Goal: Transaction & Acquisition: Obtain resource

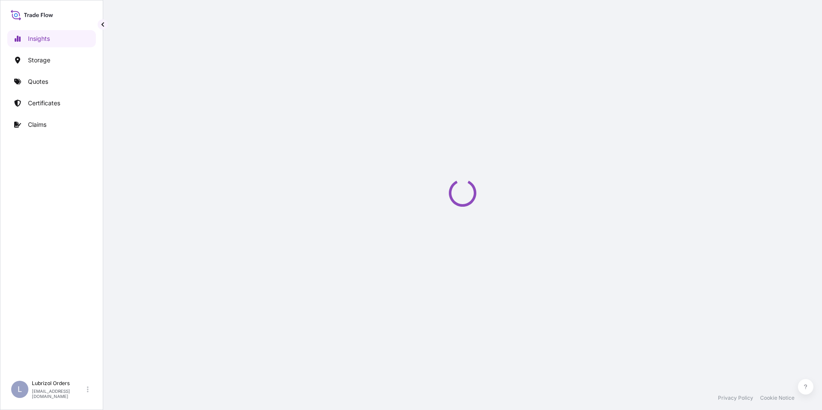
select select "2025"
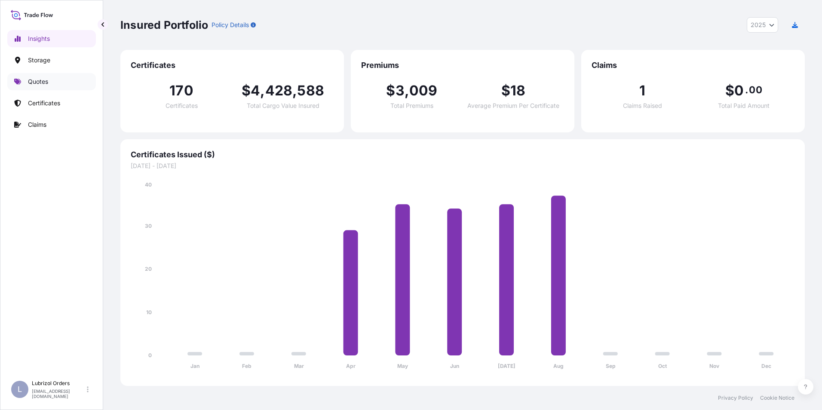
click at [37, 83] on p "Quotes" at bounding box center [38, 81] width 20 height 9
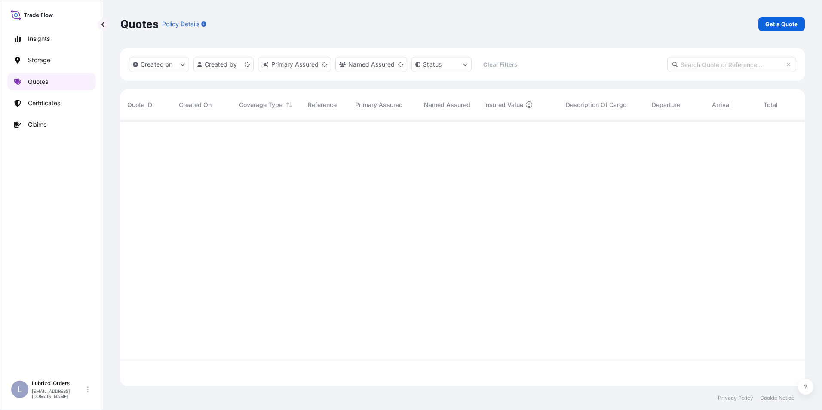
scroll to position [264, 678]
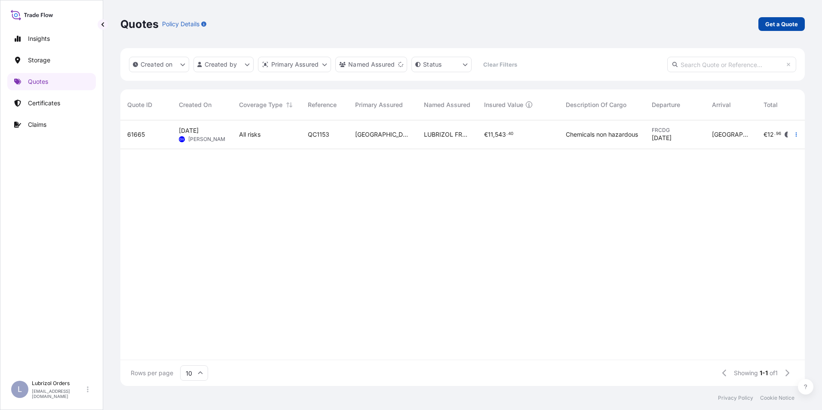
click at [776, 22] on p "Get a Quote" at bounding box center [782, 24] width 33 height 9
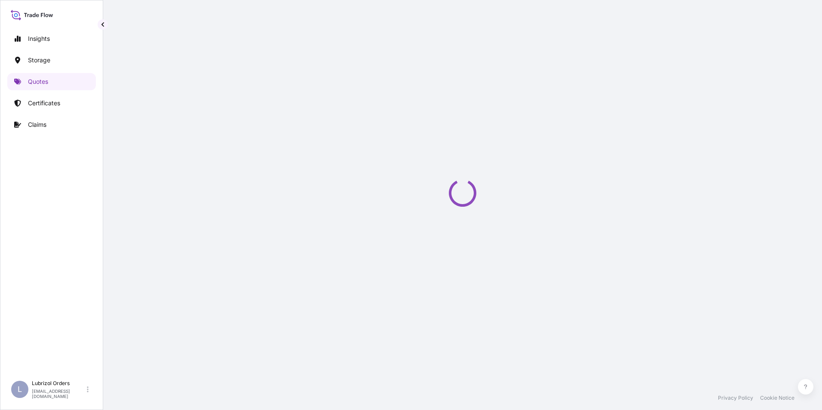
select select "Water"
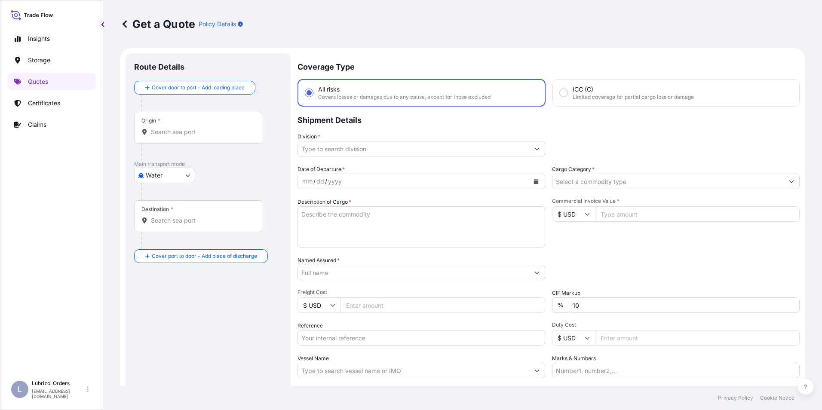
scroll to position [14, 0]
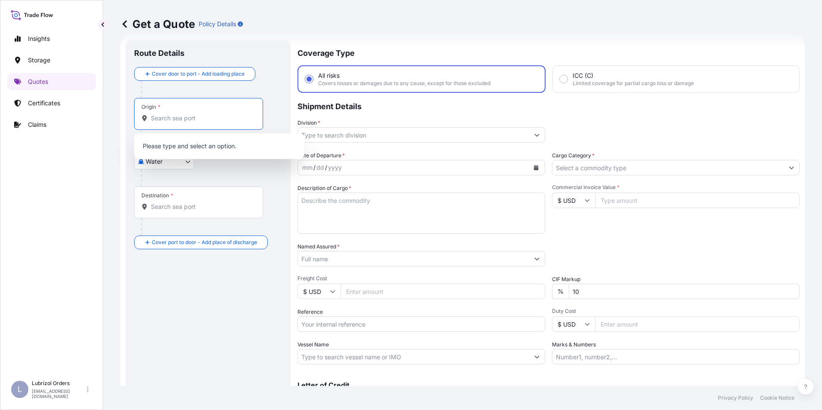
click at [179, 122] on input "Origin *" at bounding box center [202, 118] width 102 height 9
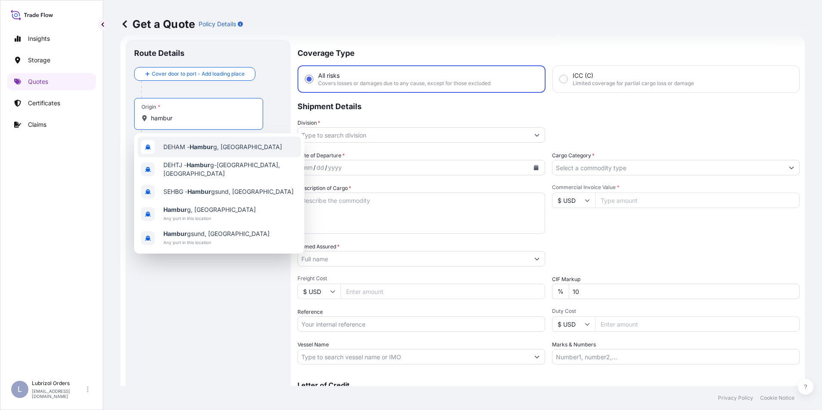
click at [182, 143] on span "DEHAM - Hambur g, [GEOGRAPHIC_DATA]" at bounding box center [222, 147] width 119 height 9
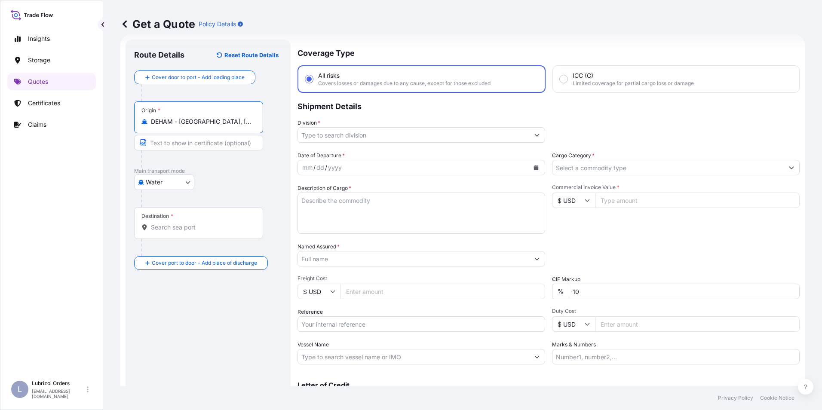
type input "DEHAM - [GEOGRAPHIC_DATA], [GEOGRAPHIC_DATA]"
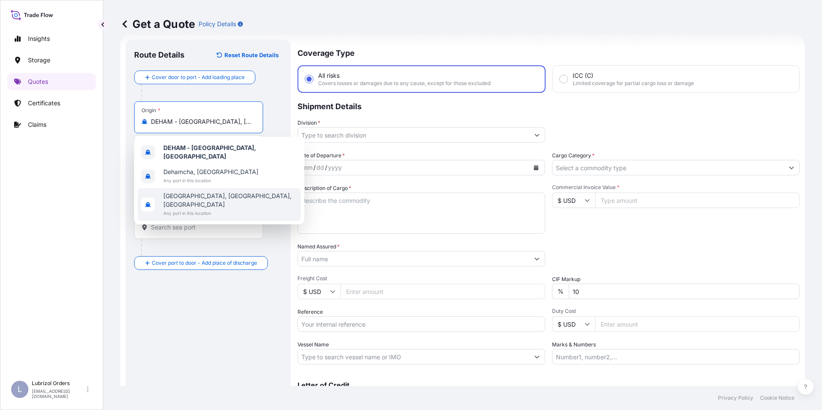
click at [194, 225] on input "Destination *" at bounding box center [202, 227] width 102 height 9
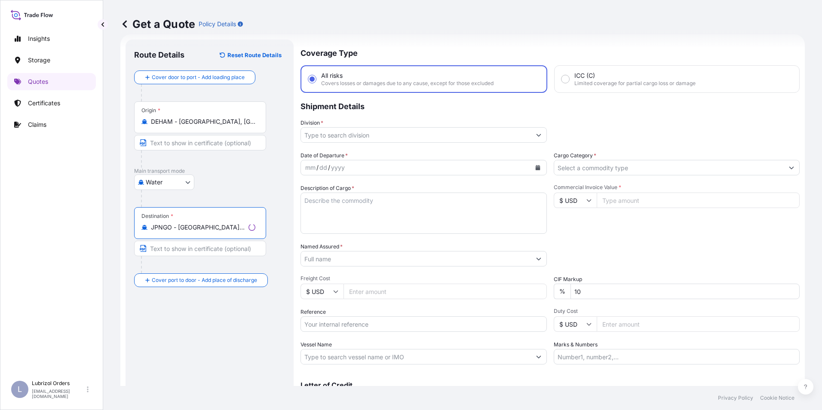
type input "JPNGO - [GEOGRAPHIC_DATA], [GEOGRAPHIC_DATA], [GEOGRAPHIC_DATA]"
click at [327, 132] on input "Division *" at bounding box center [416, 134] width 230 height 15
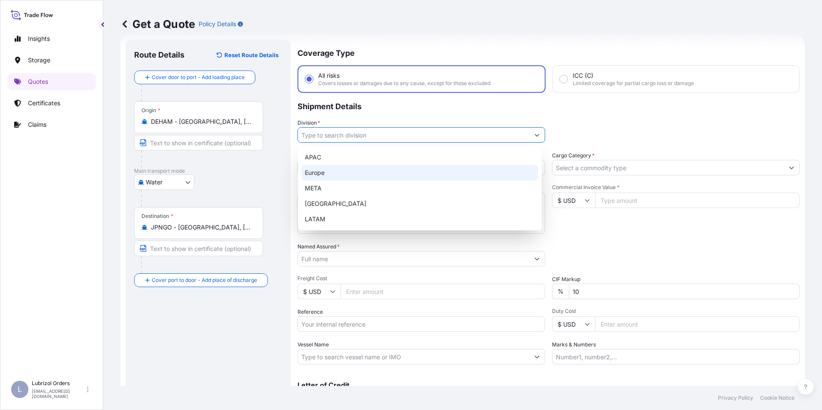
click at [320, 172] on div "Europe" at bounding box center [420, 172] width 237 height 15
type input "Europe"
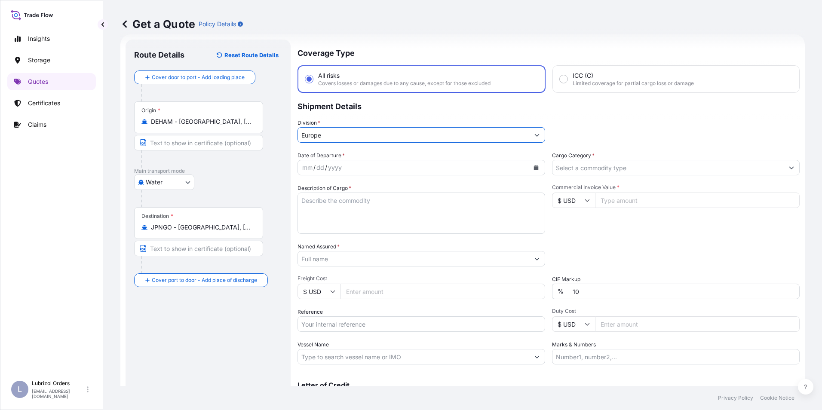
click at [587, 172] on input "Cargo Category *" at bounding box center [668, 167] width 231 height 15
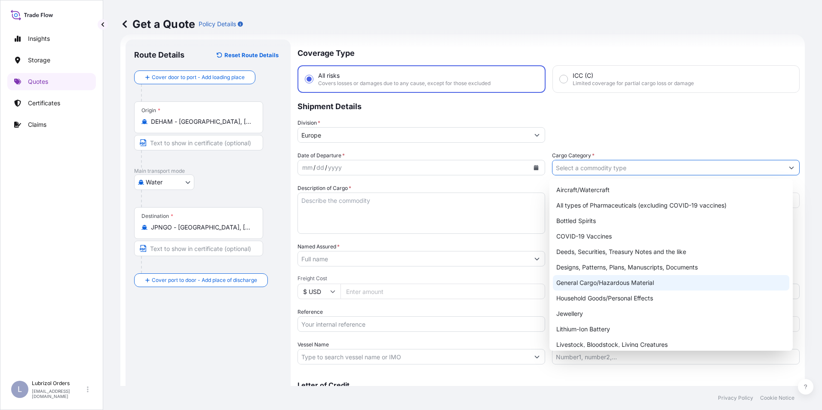
click at [607, 286] on div "General Cargo/Hazardous Material" at bounding box center [671, 282] width 237 height 15
type input "General Cargo/Hazardous Material"
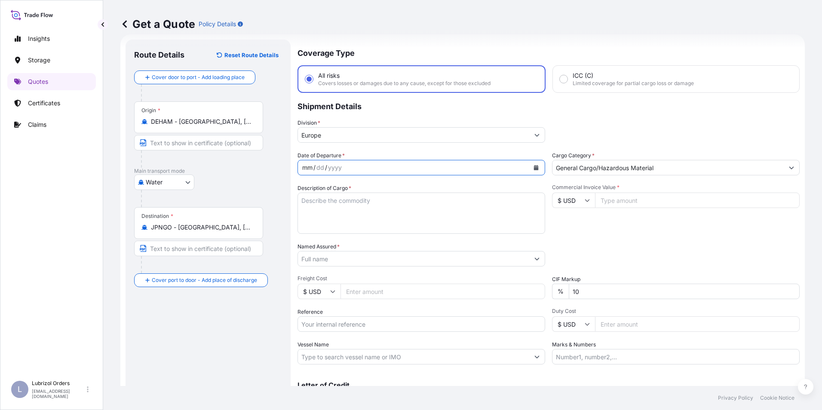
click at [307, 167] on div "mm" at bounding box center [308, 168] width 12 height 10
click at [318, 265] on input "Named Assured *" at bounding box center [413, 258] width 231 height 15
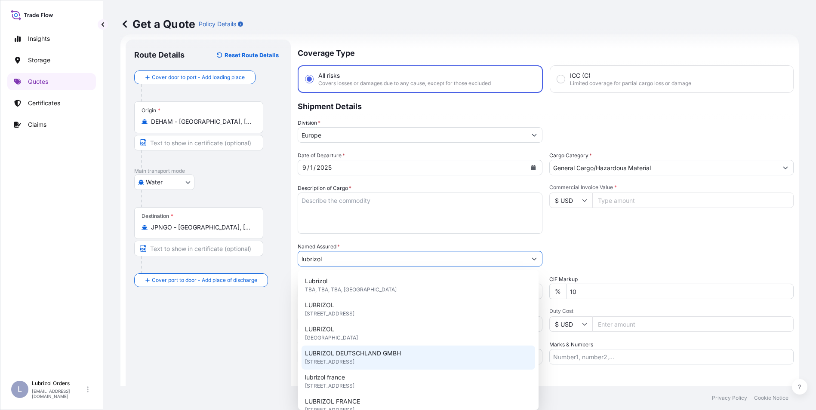
click at [364, 357] on span "LUBRIZOL DEUTSCHLAND GMBH" at bounding box center [353, 353] width 96 height 9
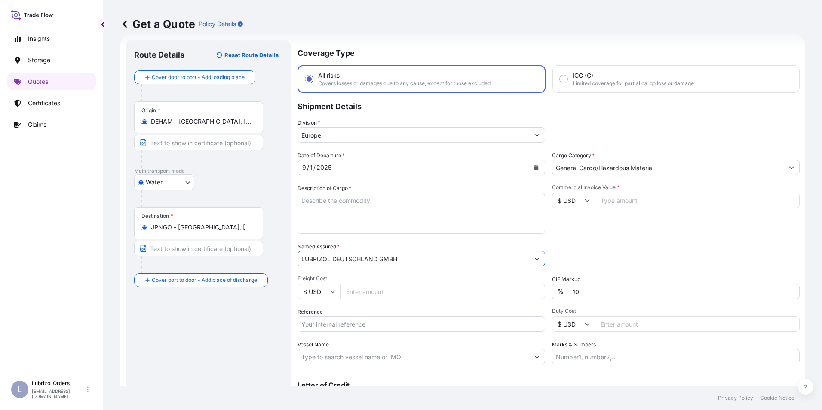
type input "LUBRIZOL DEUTSCHLAND GMBH"
click at [573, 200] on input "$ USD" at bounding box center [573, 200] width 43 height 15
click at [570, 221] on div "€ EUR" at bounding box center [571, 224] width 36 height 16
type input "€ EUR"
click at [344, 325] on input "Reference" at bounding box center [422, 324] width 248 height 15
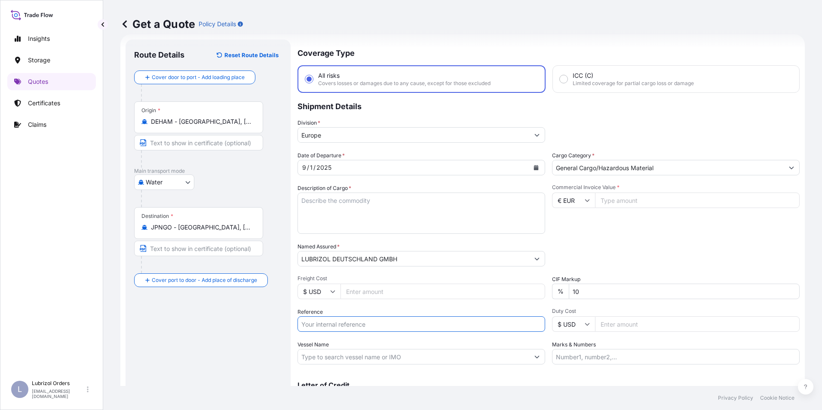
paste input "1155538591"
type input "1155538591"
paste textarea "PALLET OF 4 DRUMS OF LUBRIZOL(R) 539M, COATED DRUM"
click at [339, 210] on textarea "PALLET OF 4 DRUMS OF LUBRIZOL(R) 539M, COATED DRUM" at bounding box center [422, 213] width 248 height 41
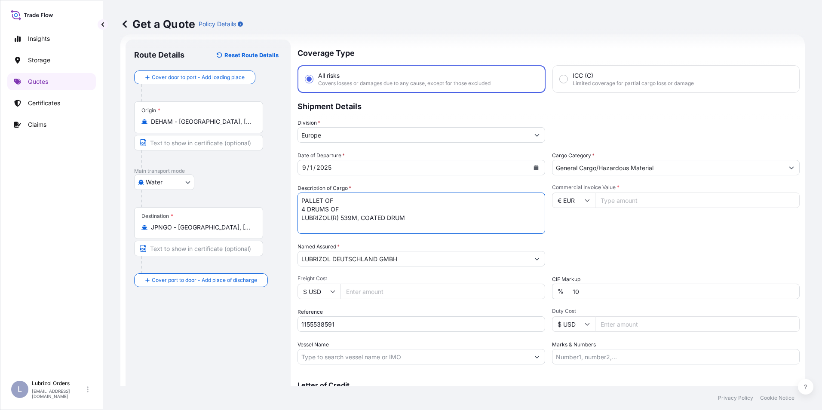
click at [303, 198] on textarea "PALLET OF 4 DRUMS OF LUBRIZOL(R) 539M, COATED DRUM" at bounding box center [422, 213] width 248 height 41
click at [301, 199] on textarea "PALLET OF 4 DRUMS OF LUBRIZOL(R) 539M, COATED DRUM" at bounding box center [422, 213] width 248 height 41
type textarea "1 PALLET OF 4 DRUMS OF LUBRIZOL(R) 539M, COATED DRUM"
click at [615, 202] on input "Commercial Invoice Value *" at bounding box center [697, 200] width 205 height 15
type input "4763.40"
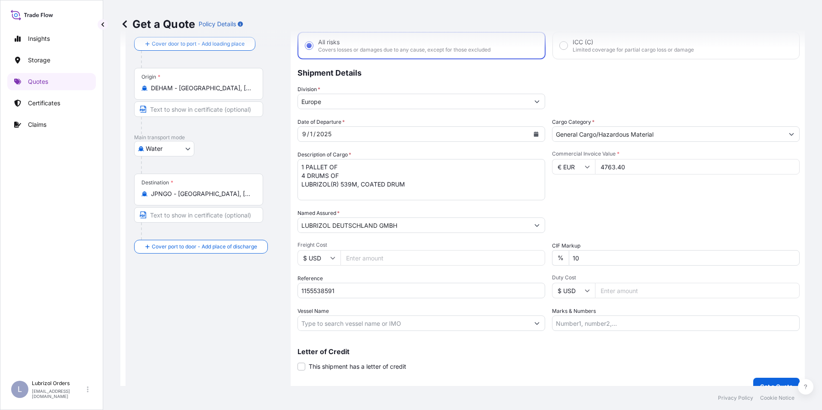
scroll to position [62, 0]
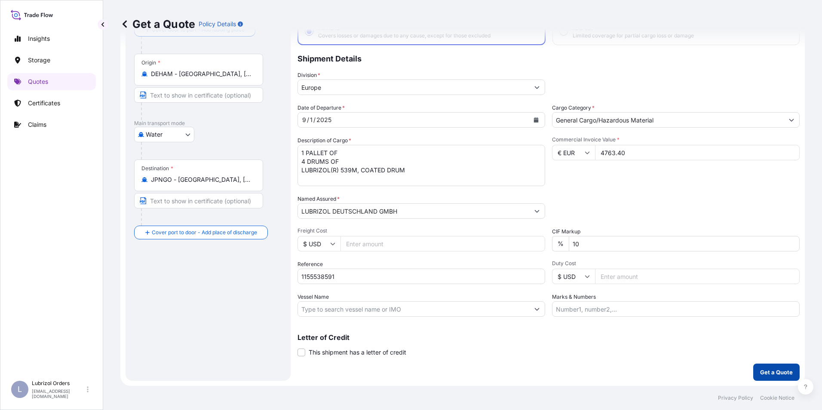
click at [768, 371] on p "Get a Quote" at bounding box center [776, 372] width 33 height 9
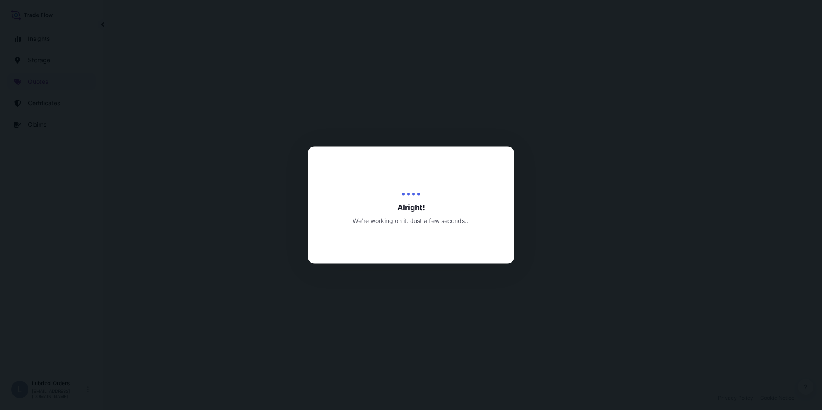
select select "Water"
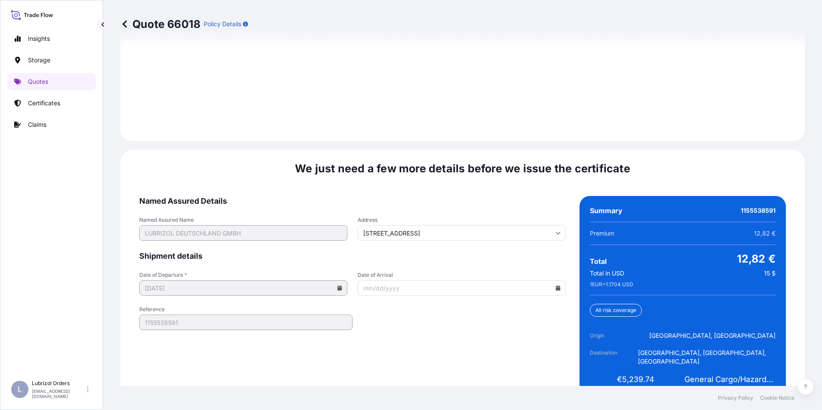
scroll to position [1230, 0]
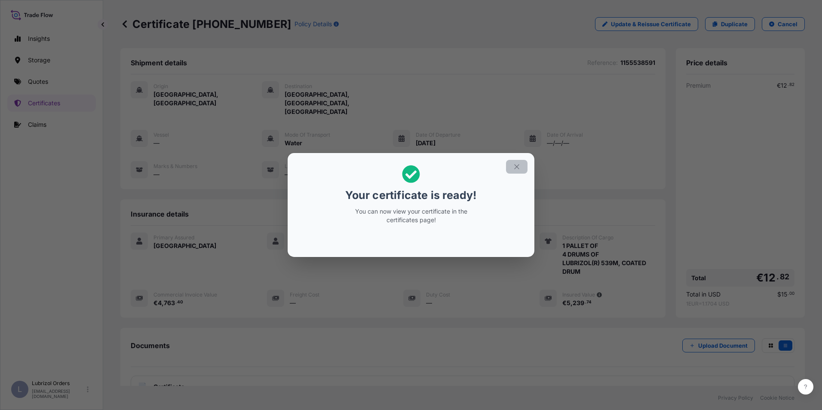
click at [514, 169] on icon "button" at bounding box center [517, 167] width 8 height 8
